Goal: Information Seeking & Learning: Learn about a topic

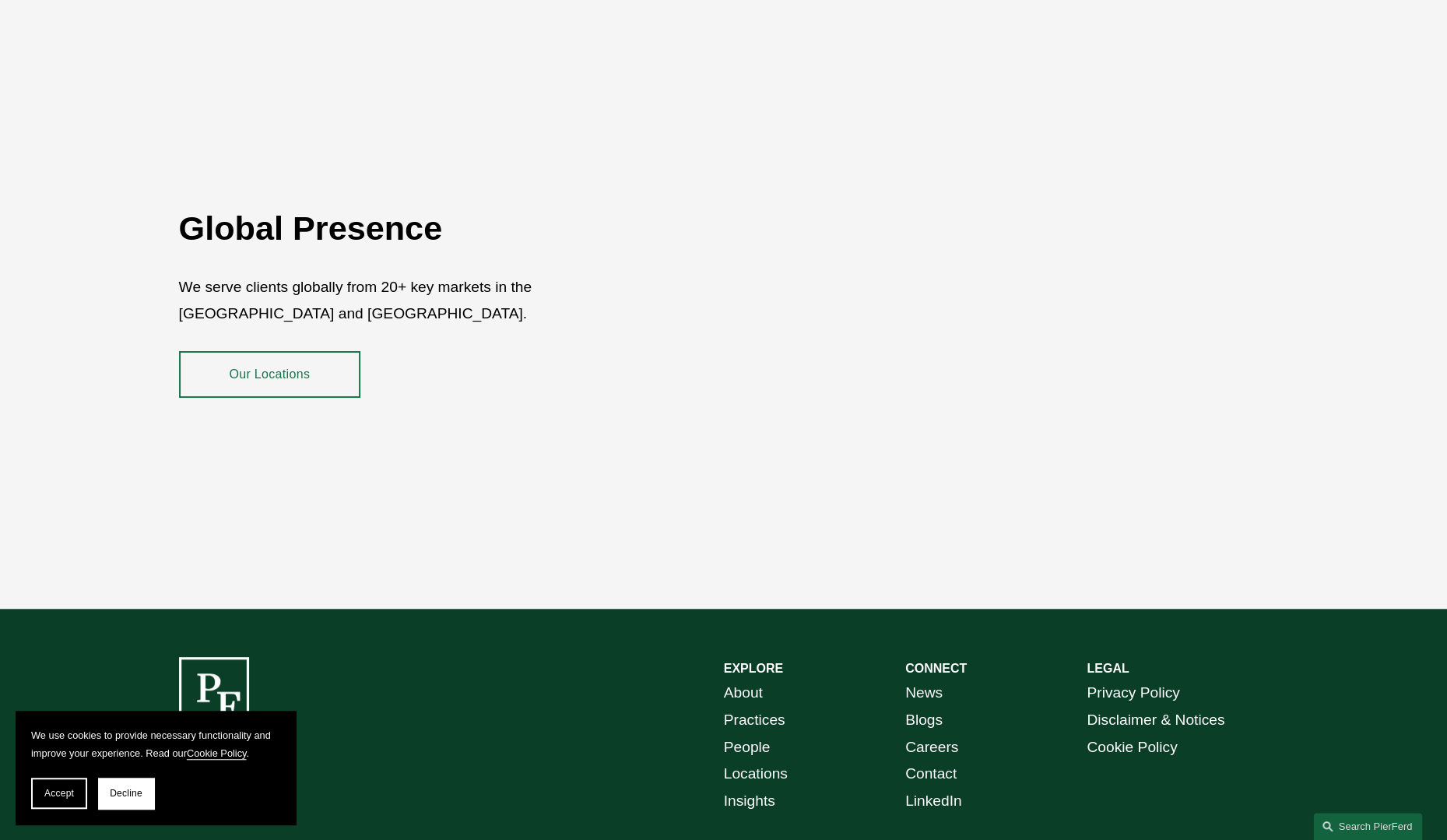
scroll to position [2828, 0]
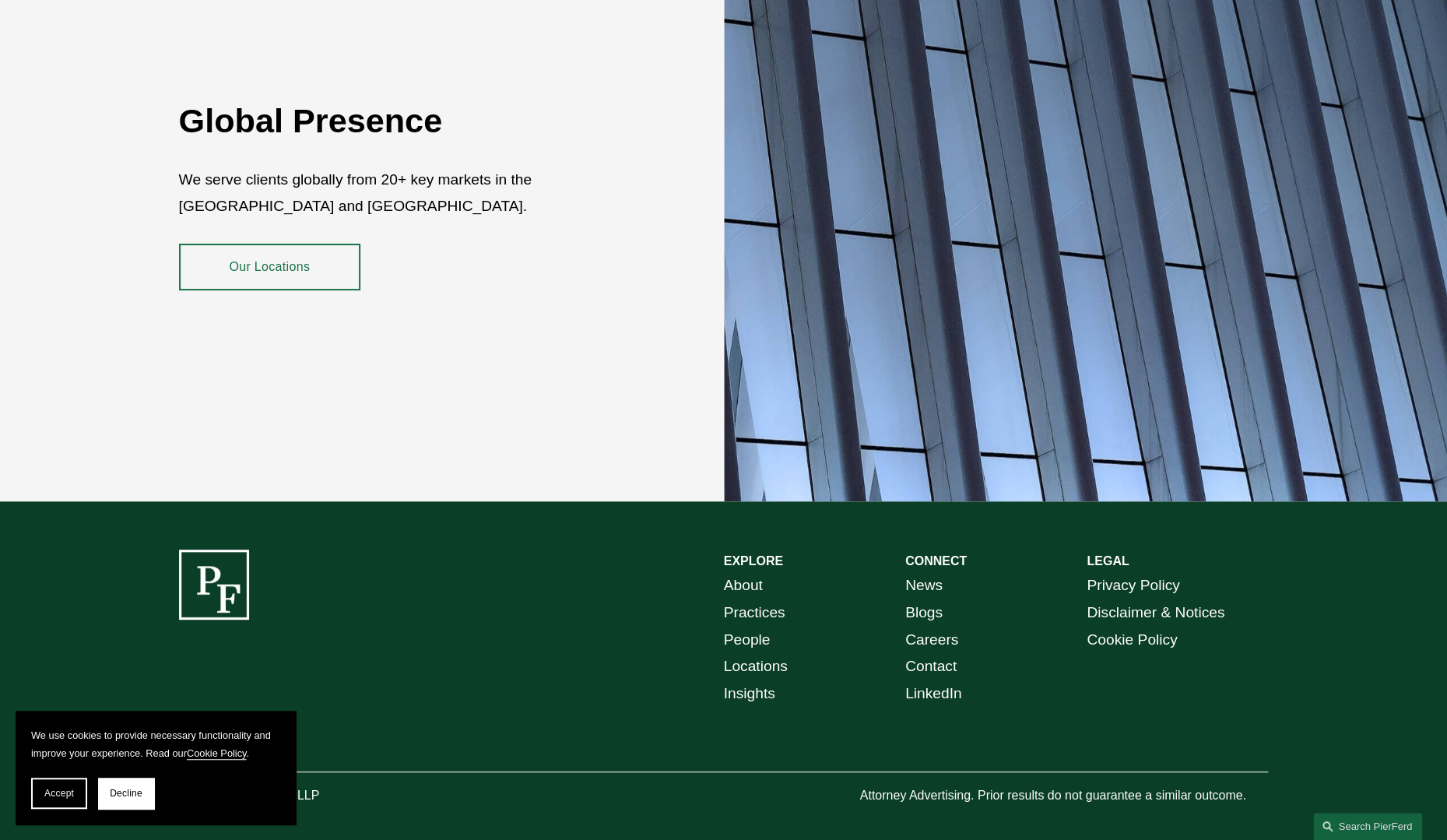
click at [759, 630] on link "People" at bounding box center [747, 640] width 47 height 28
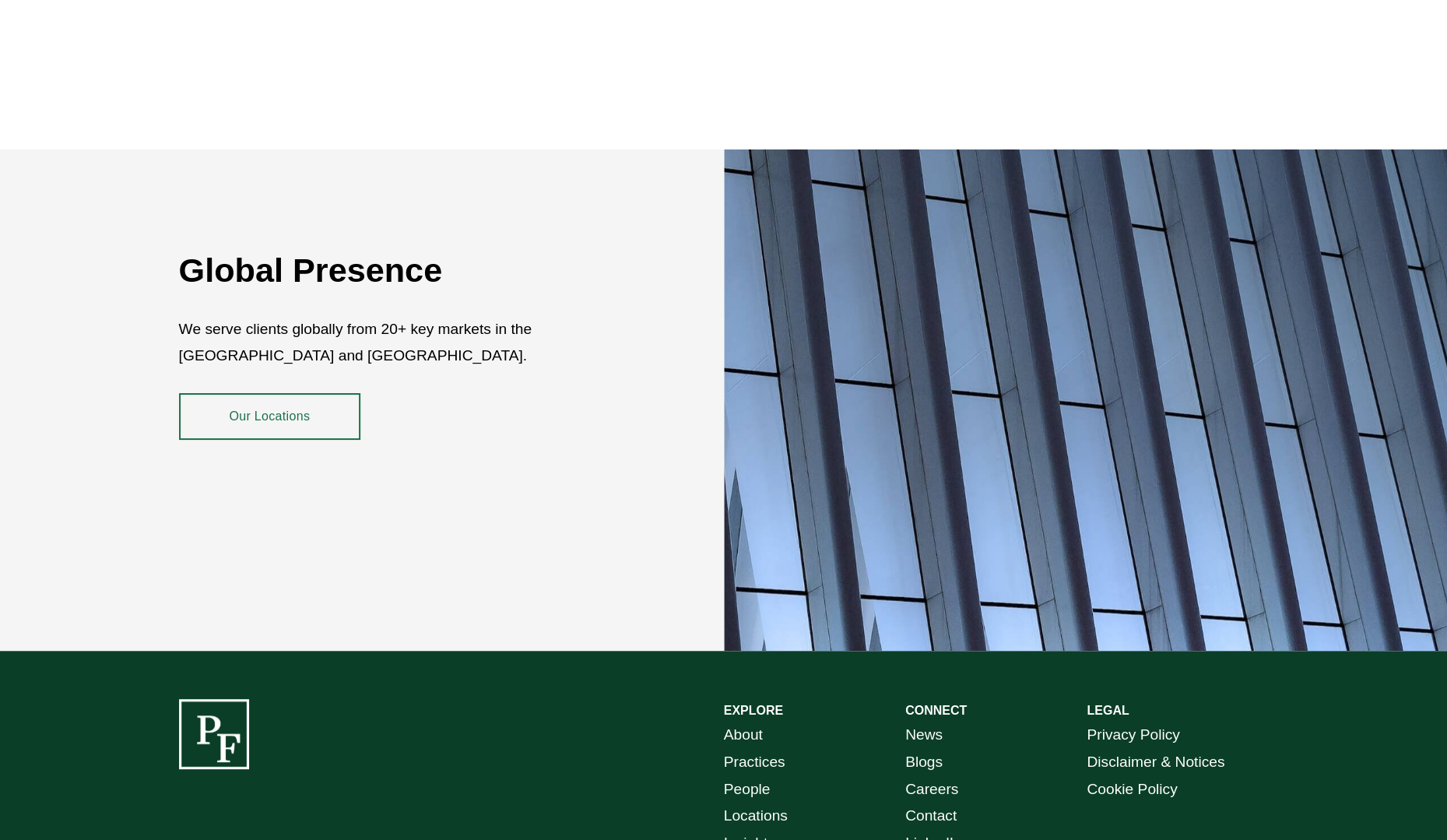
scroll to position [2677, 0]
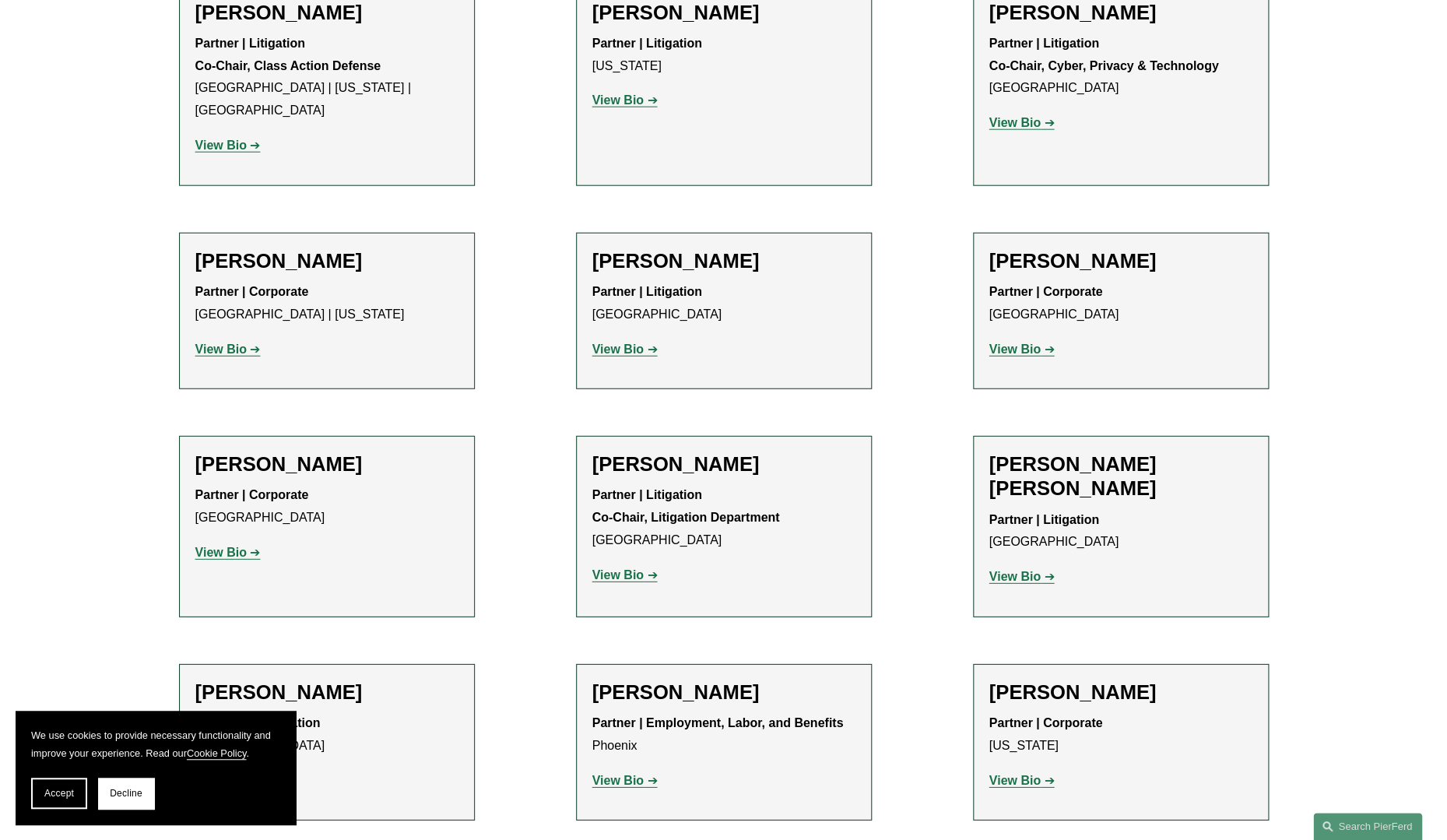
scroll to position [13401, 0]
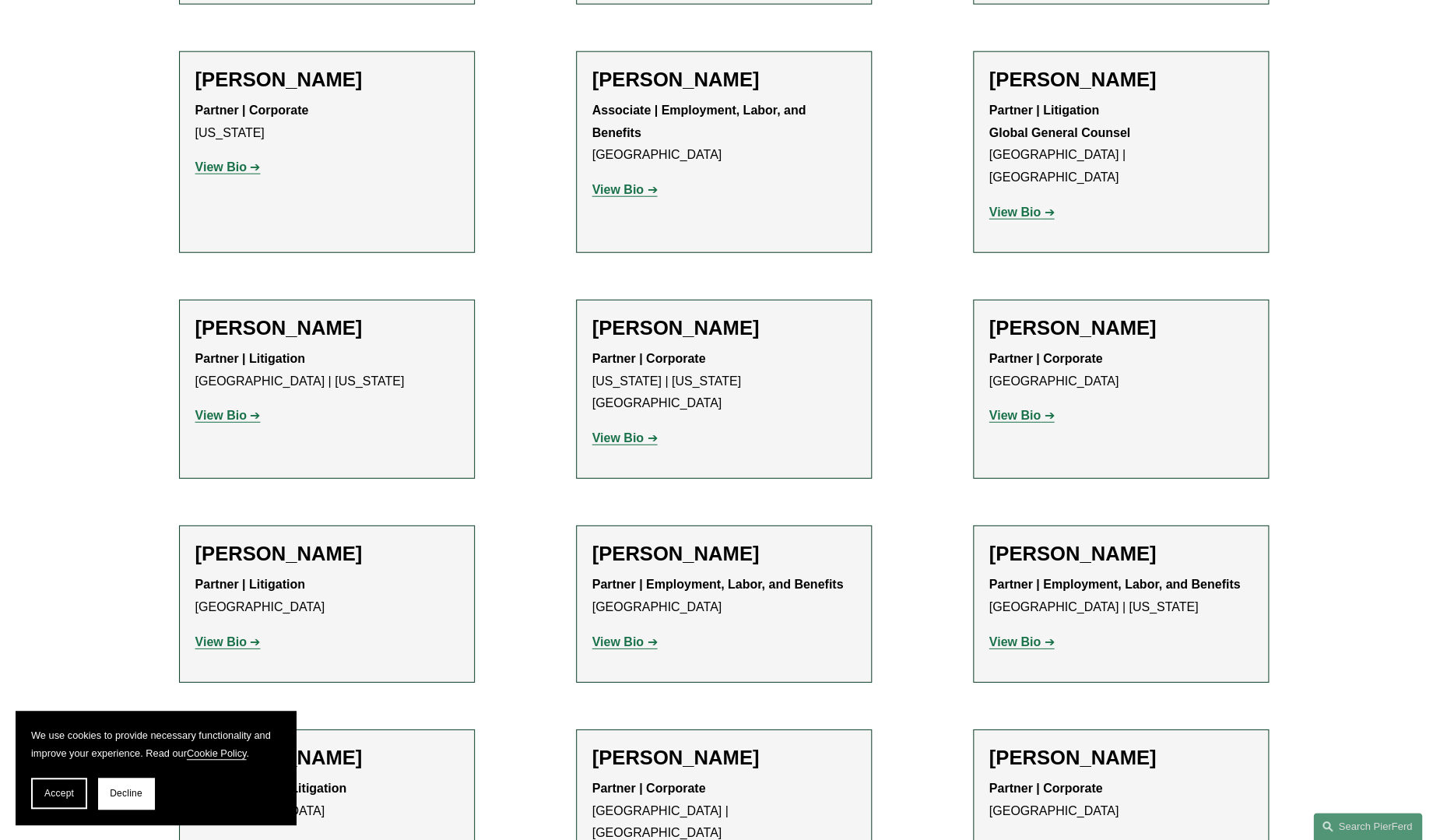
scroll to position [7649, 0]
click at [204, 836] on strong "View Bio" at bounding box center [221, 843] width 52 height 13
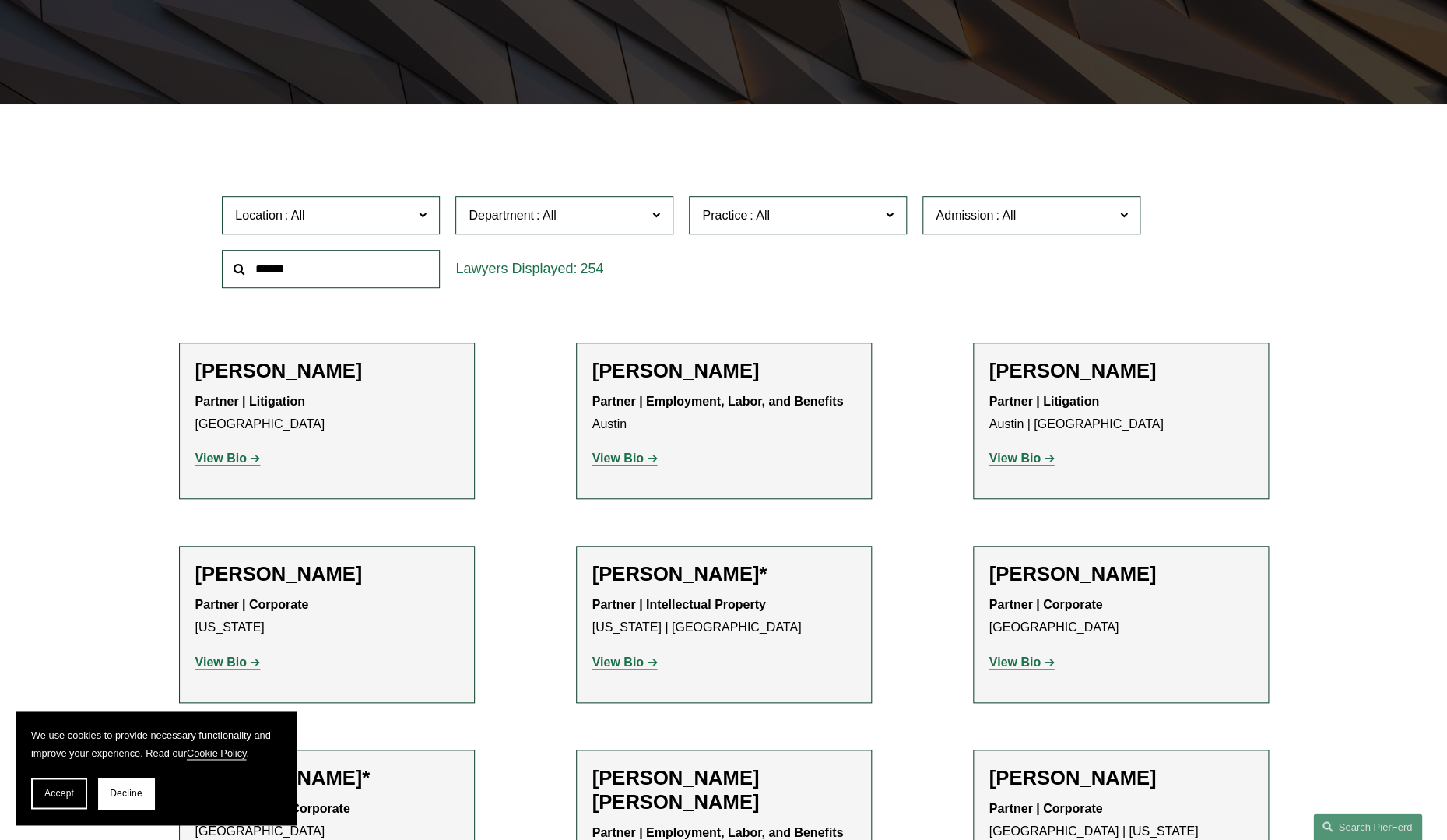
scroll to position [431, 0]
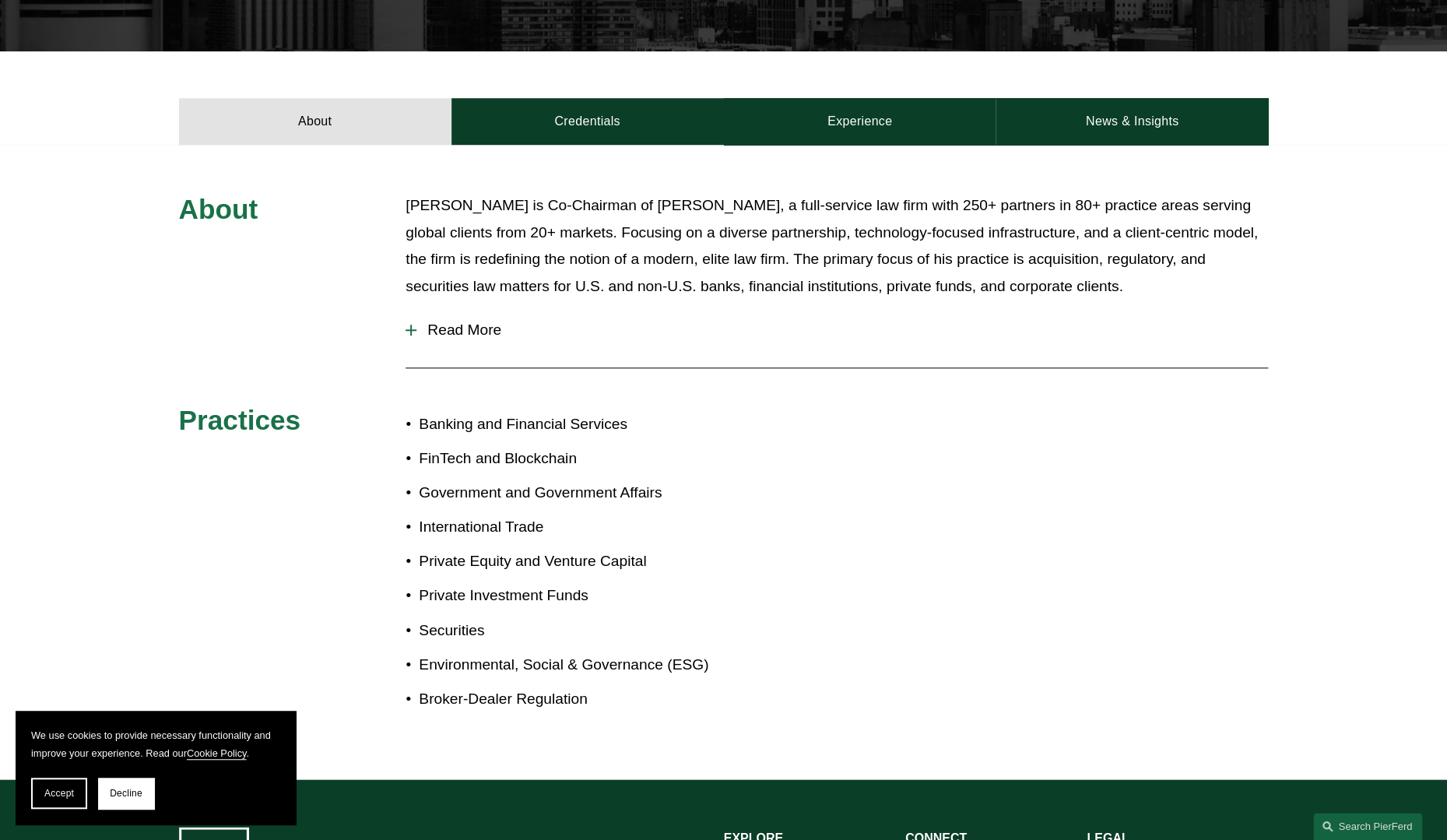
scroll to position [541, 0]
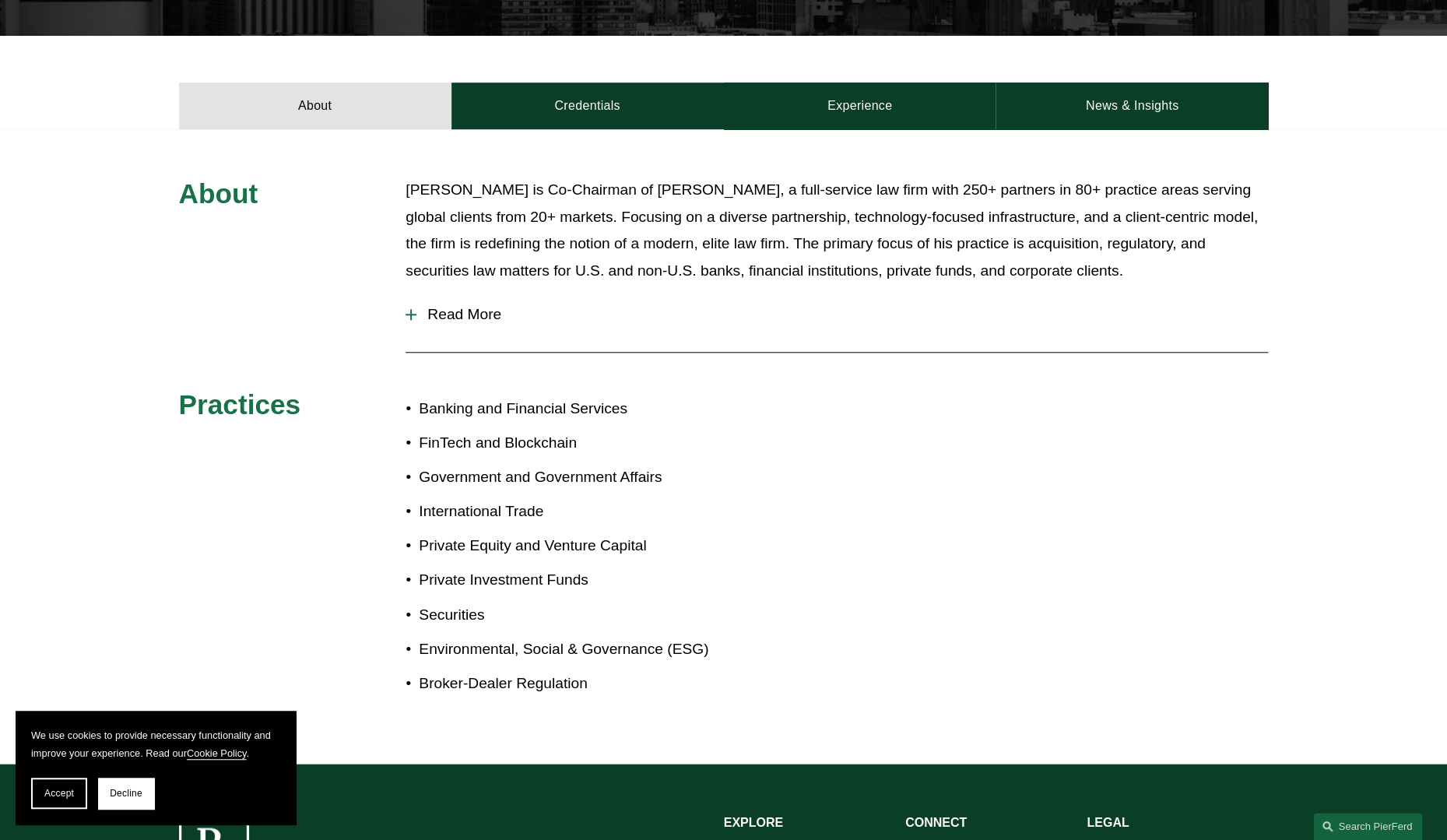
click at [464, 306] on span "Read More" at bounding box center [842, 314] width 851 height 17
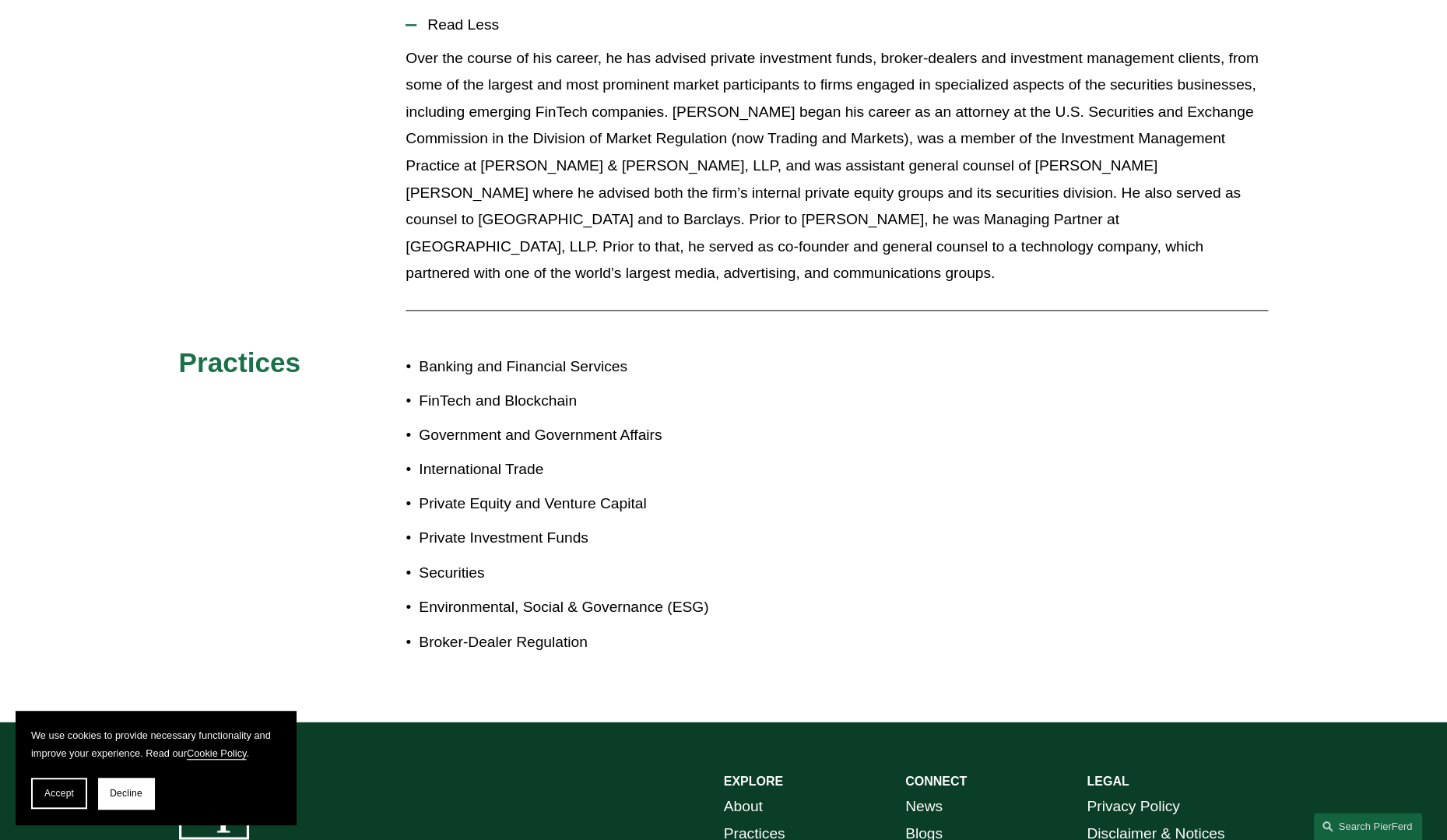
scroll to position [856, 0]
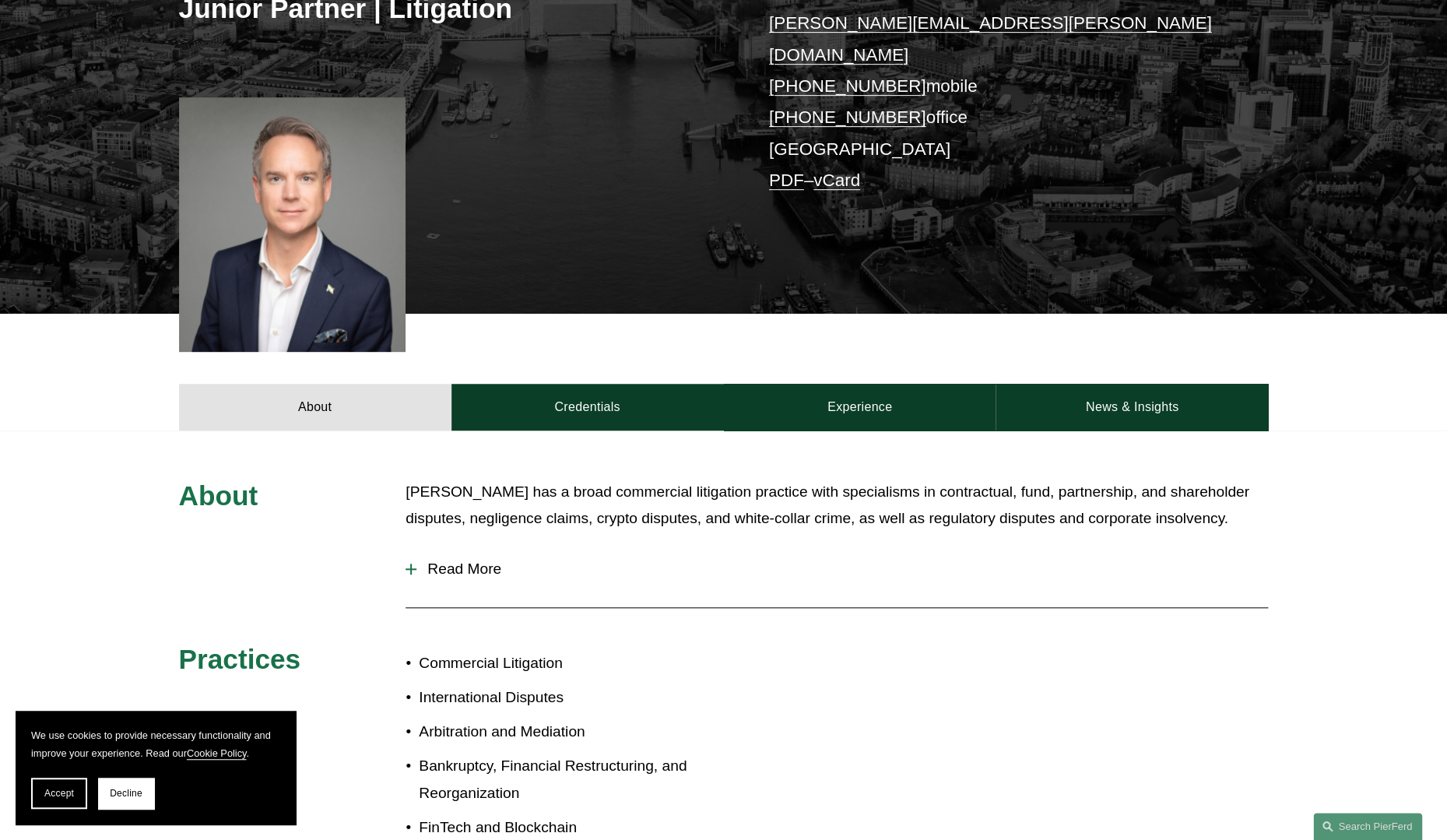
scroll to position [412, 0]
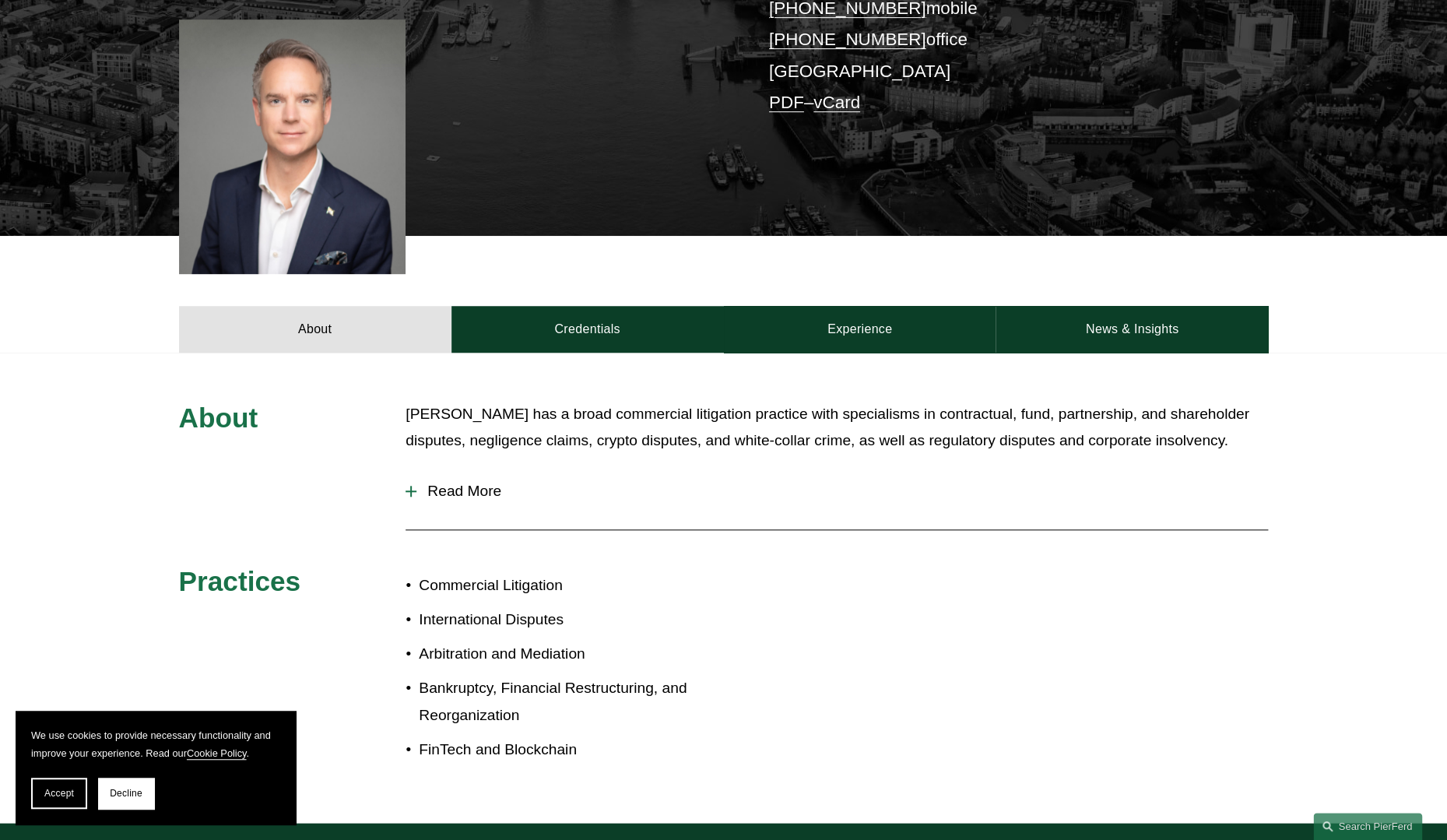
click at [460, 483] on span "Read More" at bounding box center [842, 491] width 851 height 17
